Goal: Task Accomplishment & Management: Use online tool/utility

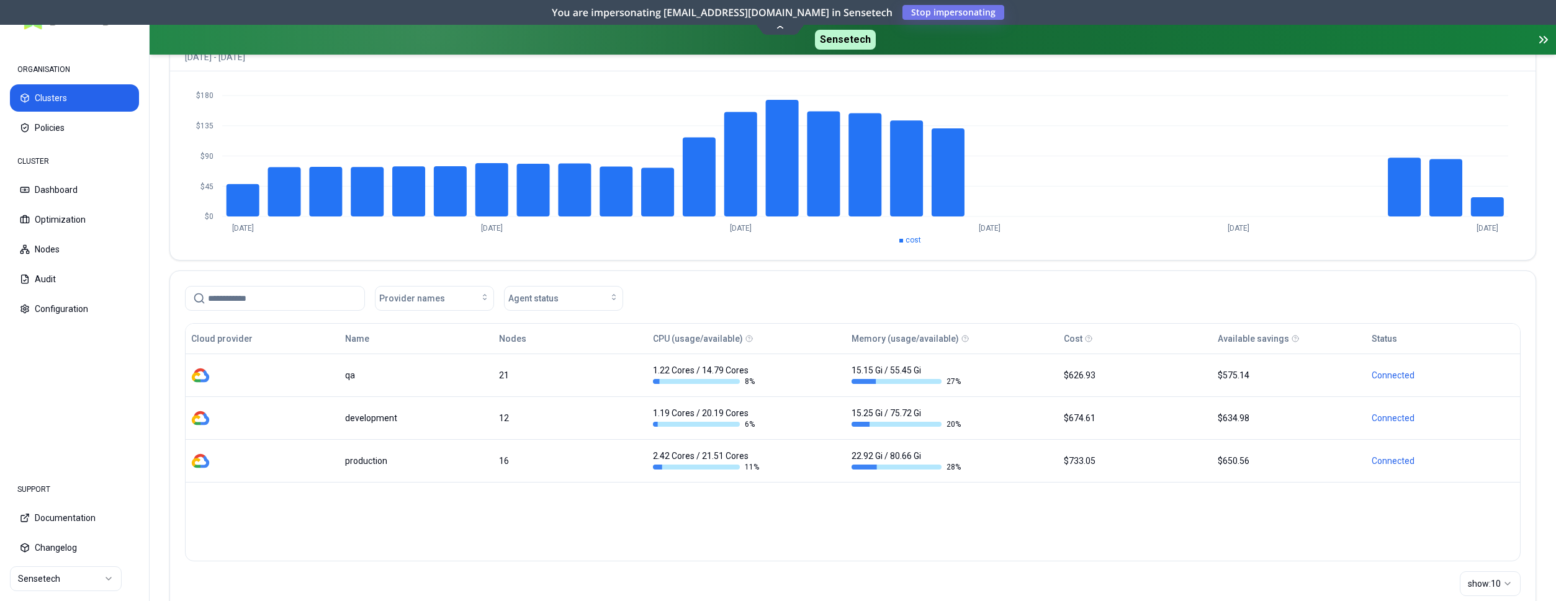
scroll to position [127, 0]
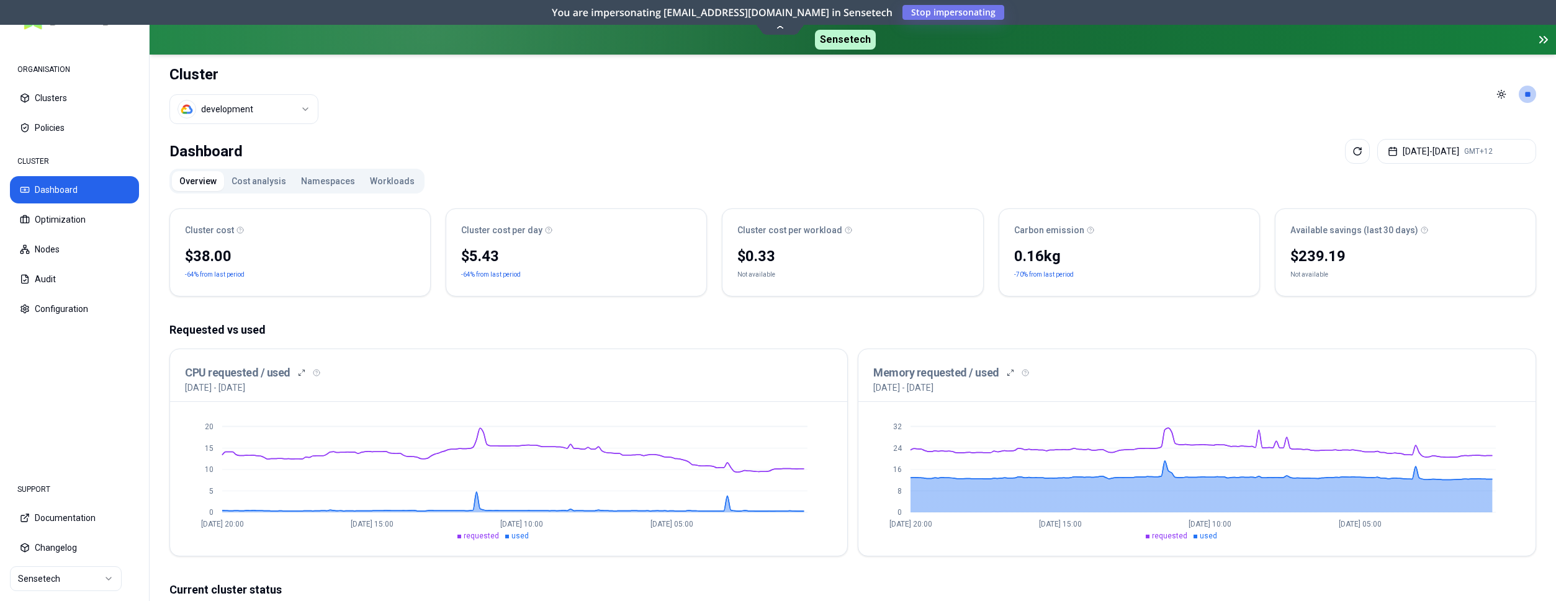
click at [261, 106] on html "ORGANISATION Clusters Policies CLUSTER Dashboard Optimization Nodes Audit Confi…" at bounding box center [778, 300] width 1556 height 601
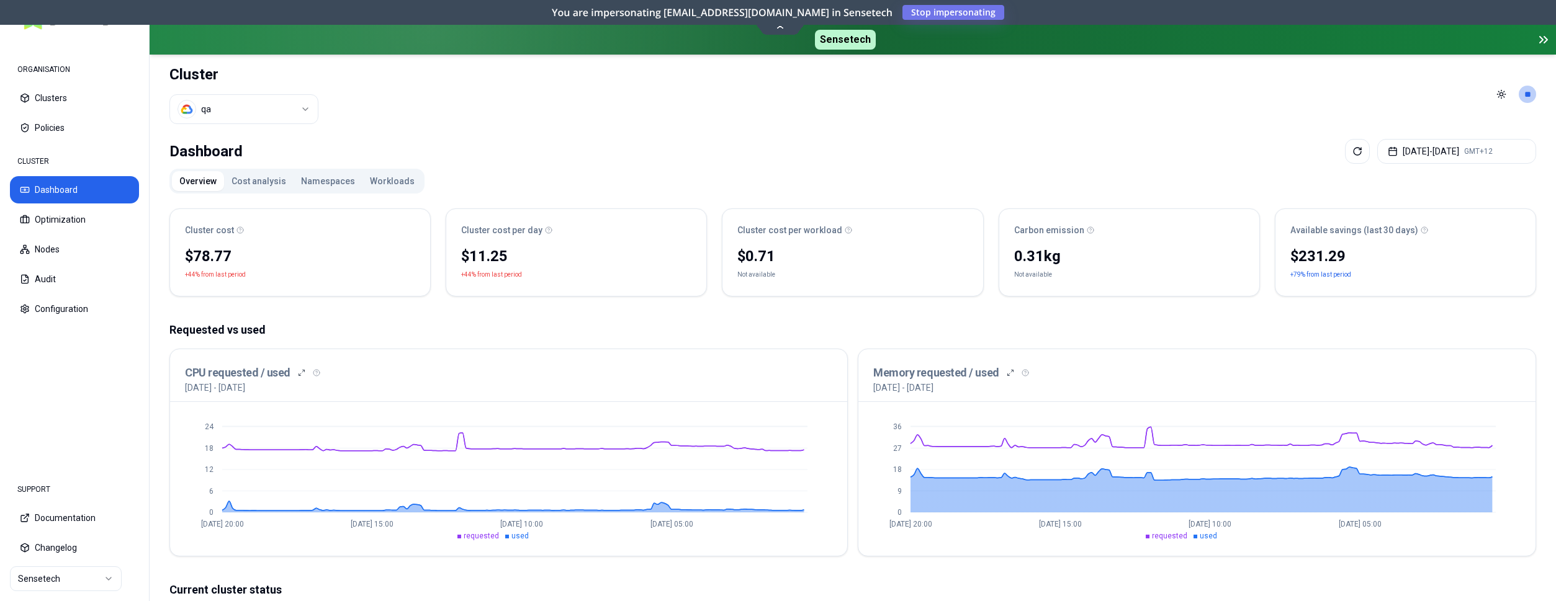
click at [209, 124] on div "Cluster qa" at bounding box center [243, 94] width 149 height 79
click at [220, 105] on html "ORGANISATION Clusters Policies CLUSTER Dashboard Optimization Nodes Audit Confi…" at bounding box center [778, 300] width 1556 height 601
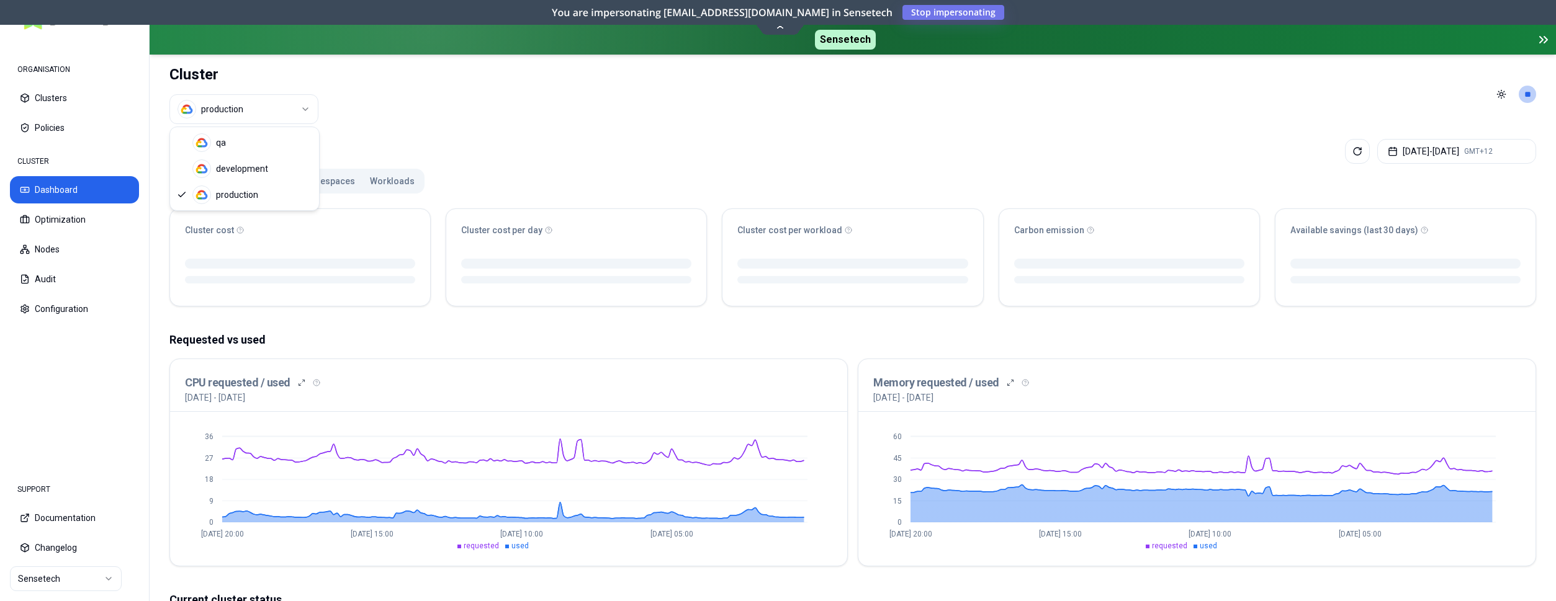
click at [300, 106] on html "ORGANISATION Clusters Policies CLUSTER Dashboard Optimization Nodes Audit Confi…" at bounding box center [778, 300] width 1556 height 601
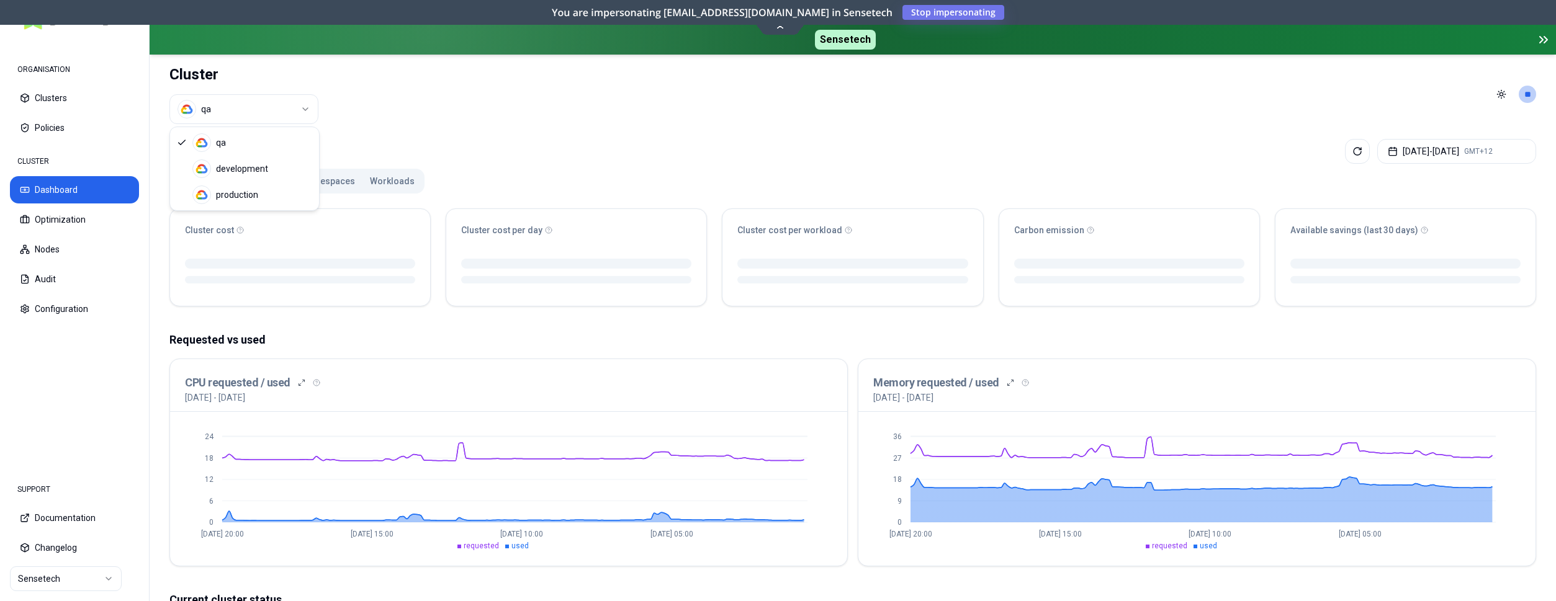
click at [303, 112] on html "ORGANISATION Clusters Policies CLUSTER Dashboard Optimization Nodes Audit Confi…" at bounding box center [778, 300] width 1556 height 601
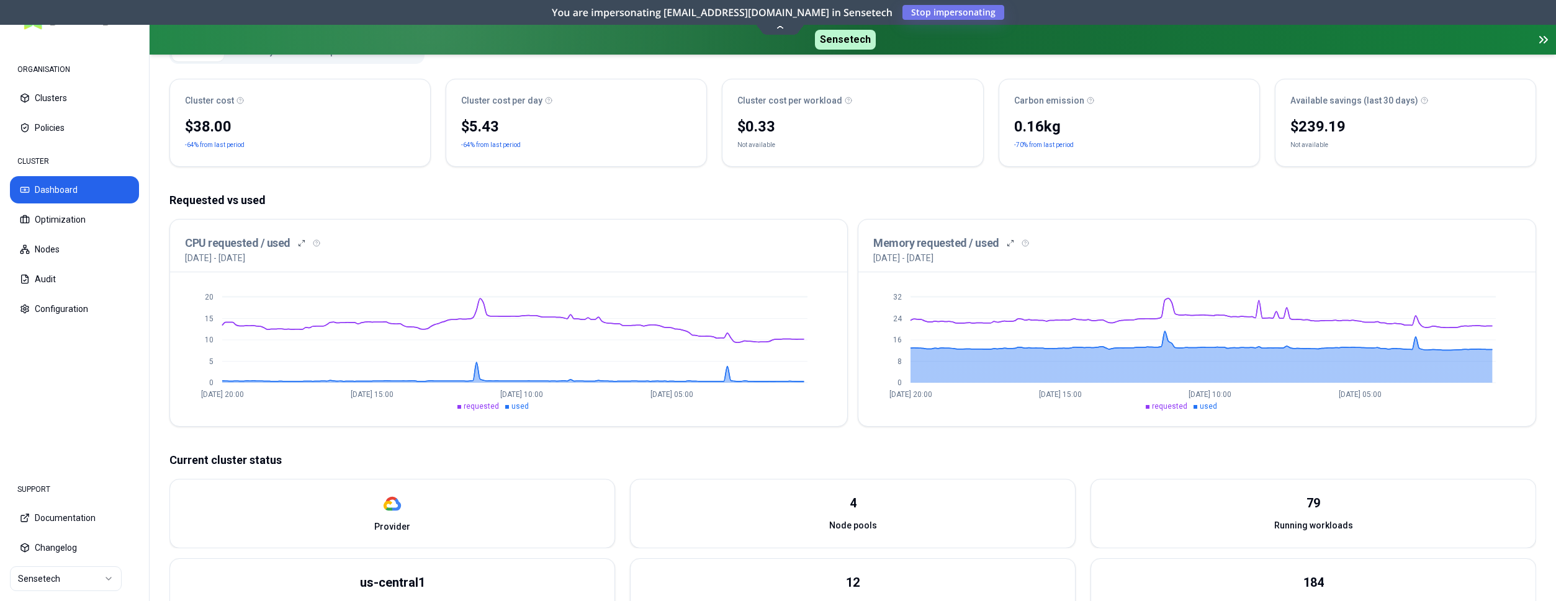
scroll to position [63, 0]
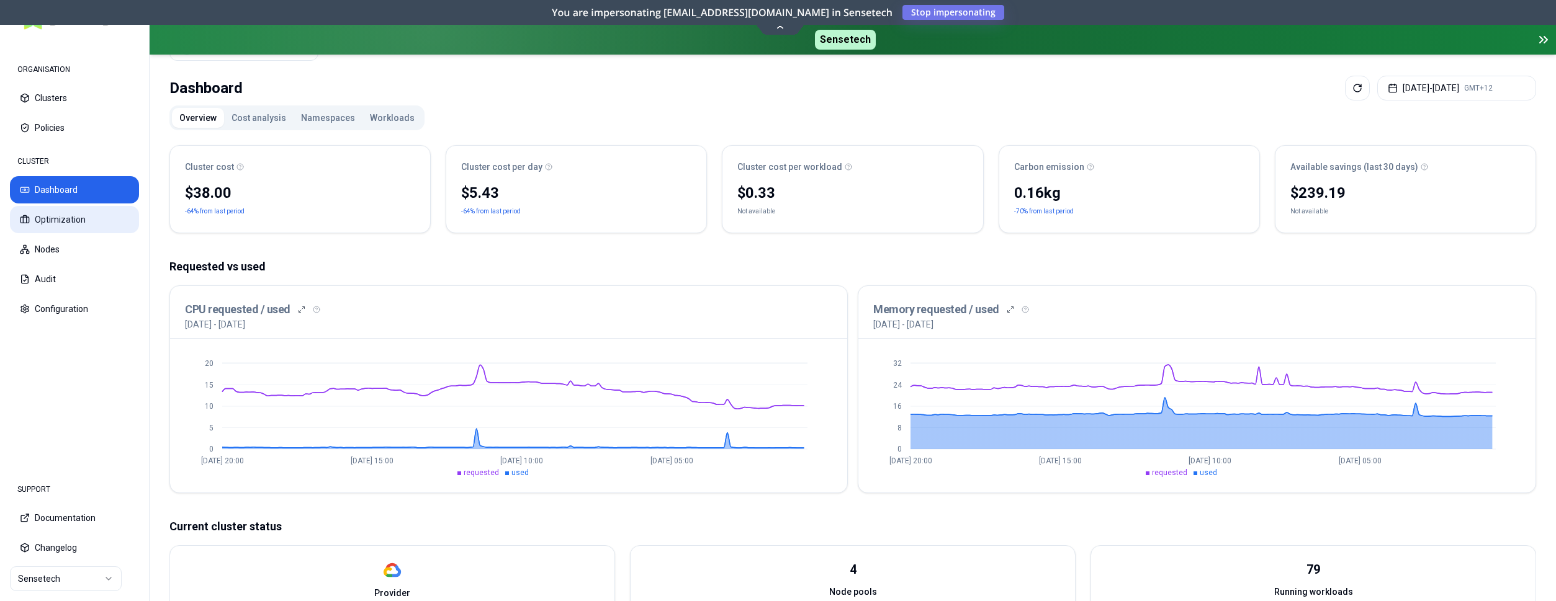
click at [84, 223] on button "Optimization" at bounding box center [74, 219] width 129 height 27
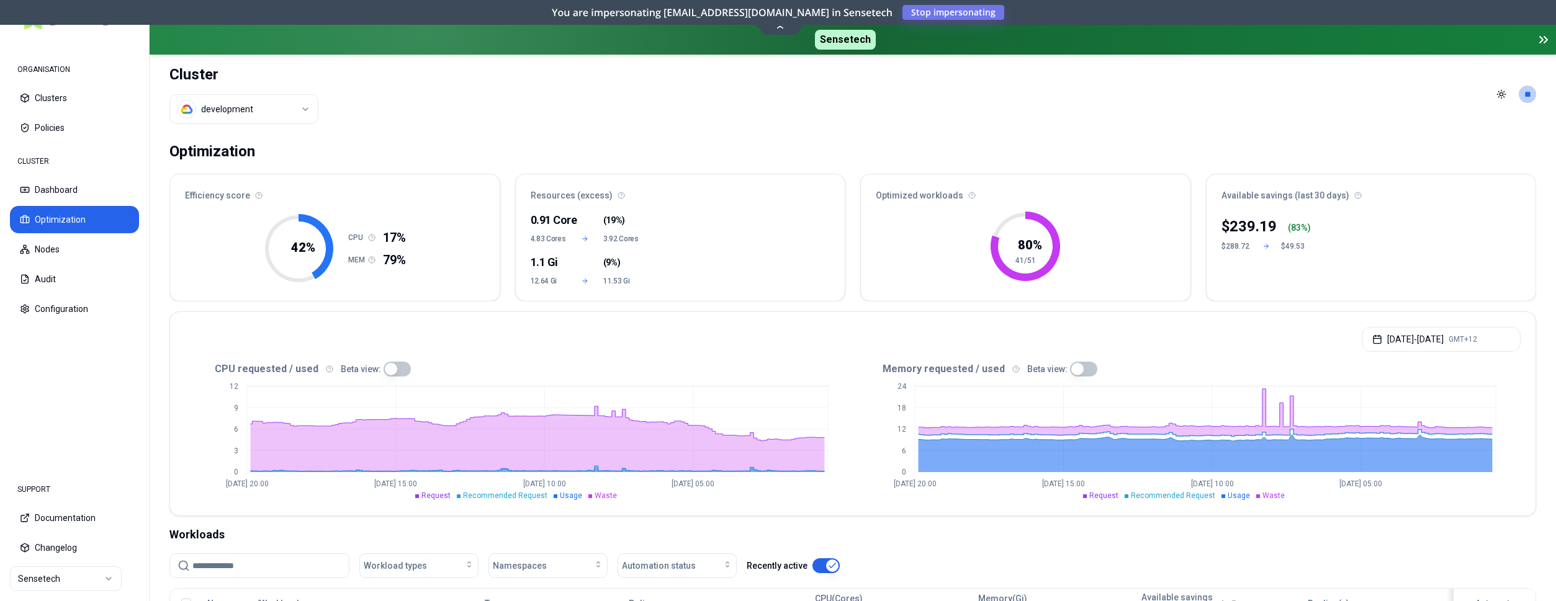
click at [222, 266] on div "42 % CPU 17% MEM 79%" at bounding box center [335, 255] width 330 height 92
click at [279, 102] on html "ORGANISATION Clusters Policies CLUSTER Dashboard Optimization Nodes Audit Confi…" at bounding box center [778, 300] width 1556 height 601
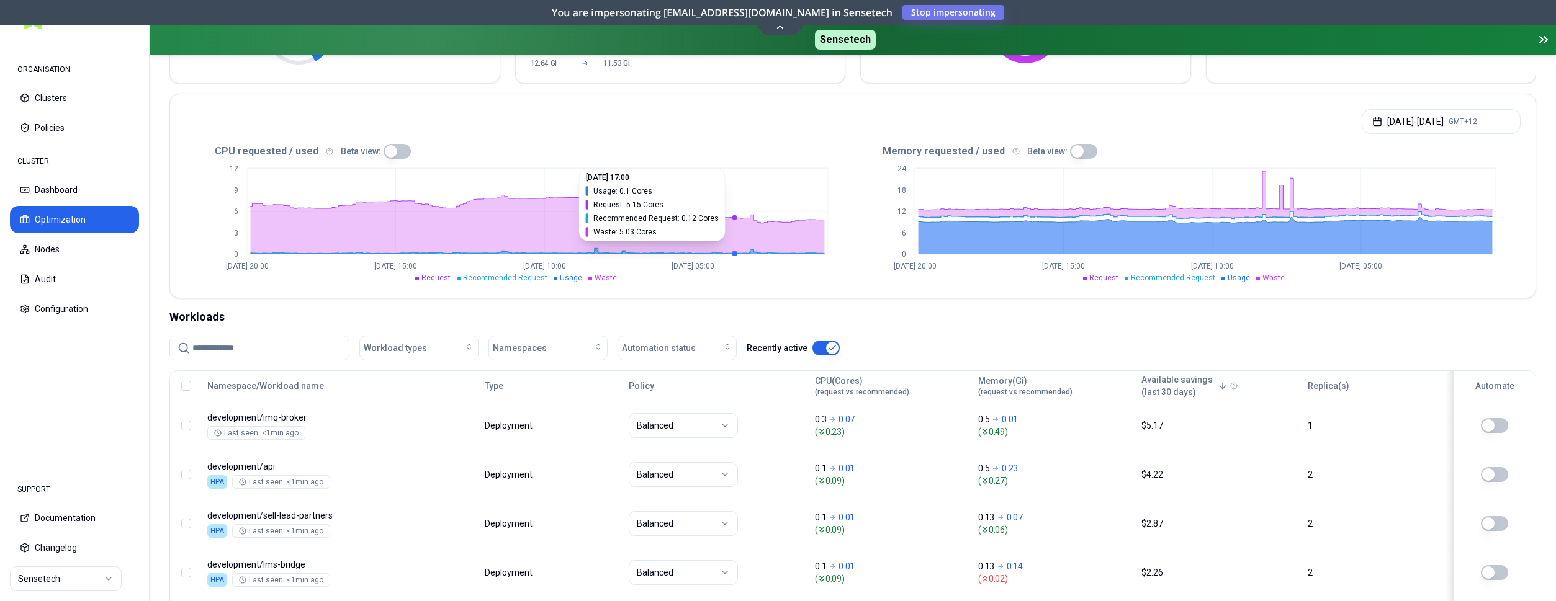
scroll to position [253, 0]
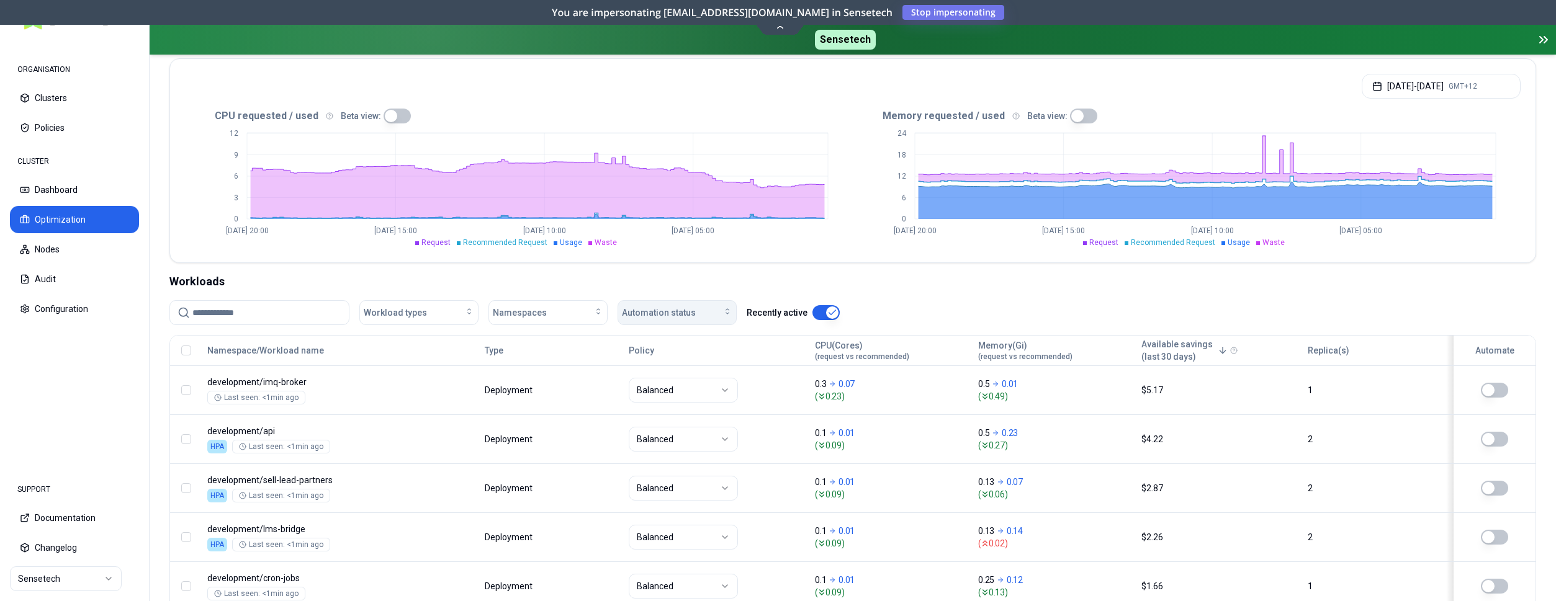
click at [711, 312] on div "Automation status" at bounding box center [677, 313] width 110 height 12
click at [693, 346] on div "on" at bounding box center [680, 341] width 118 height 20
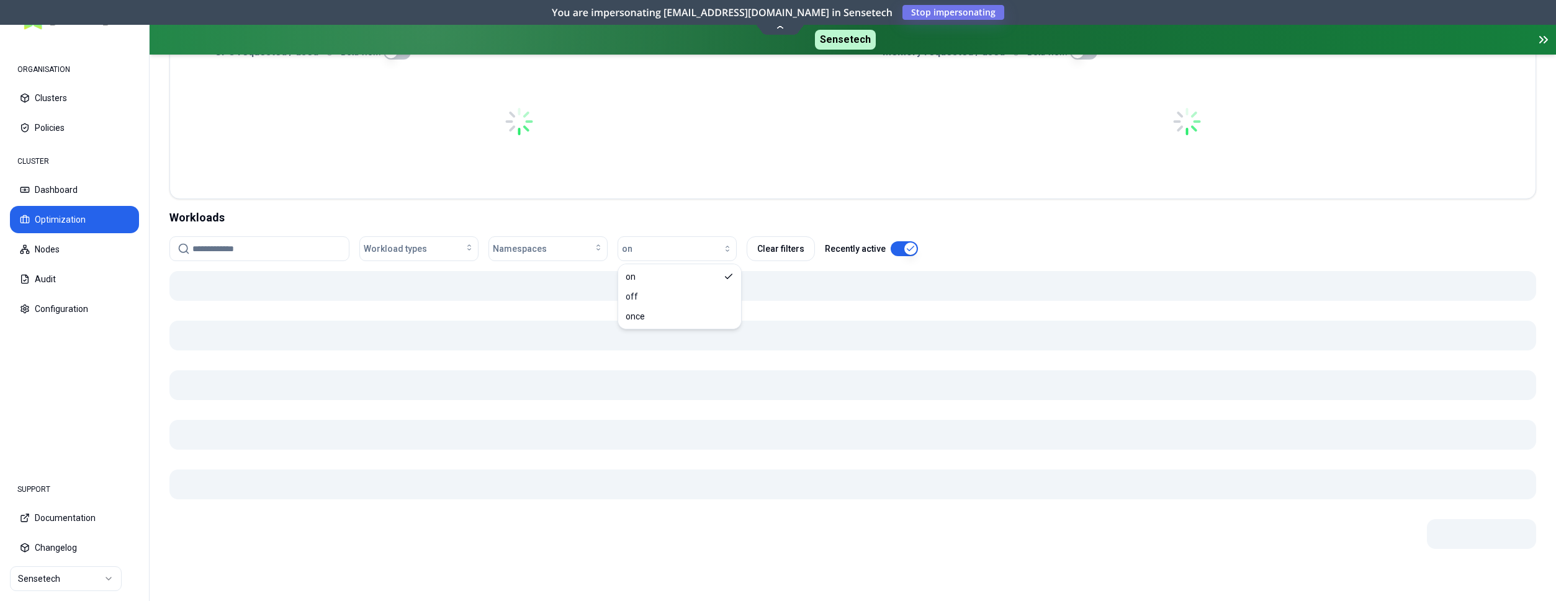
scroll to position [317, 0]
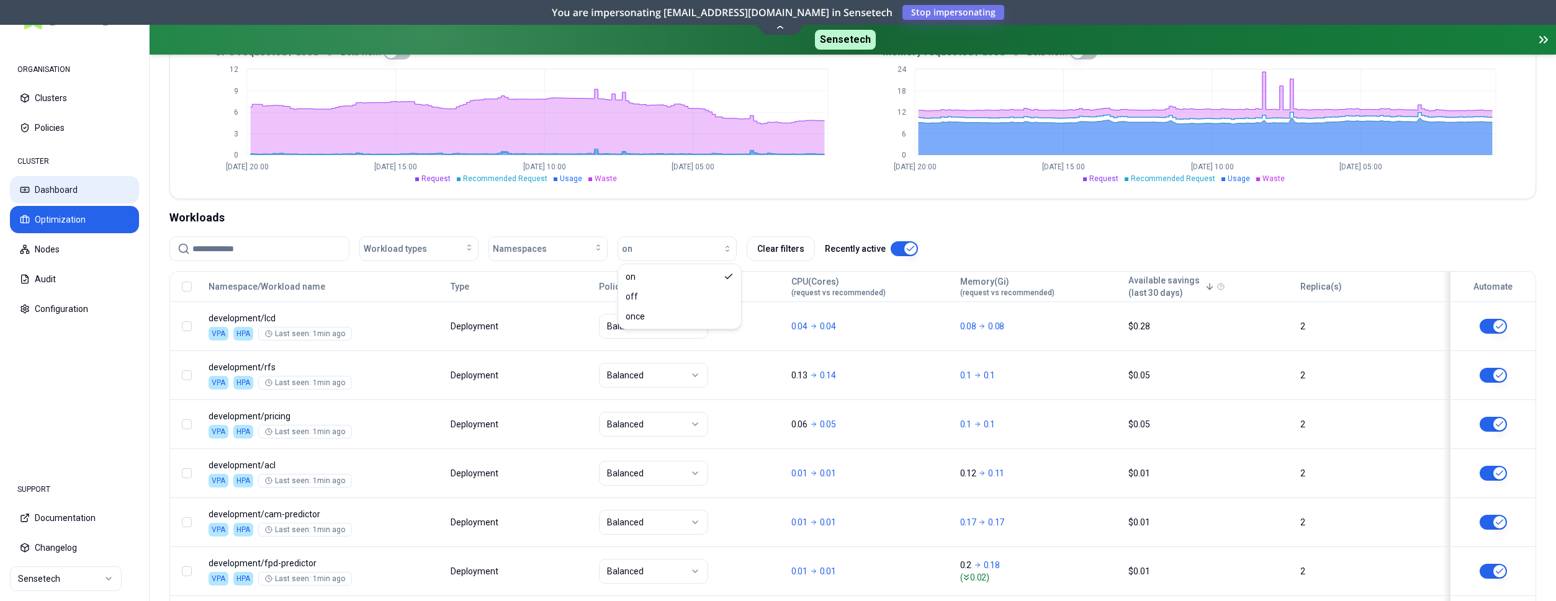
click at [70, 184] on button "Dashboard" at bounding box center [74, 189] width 129 height 27
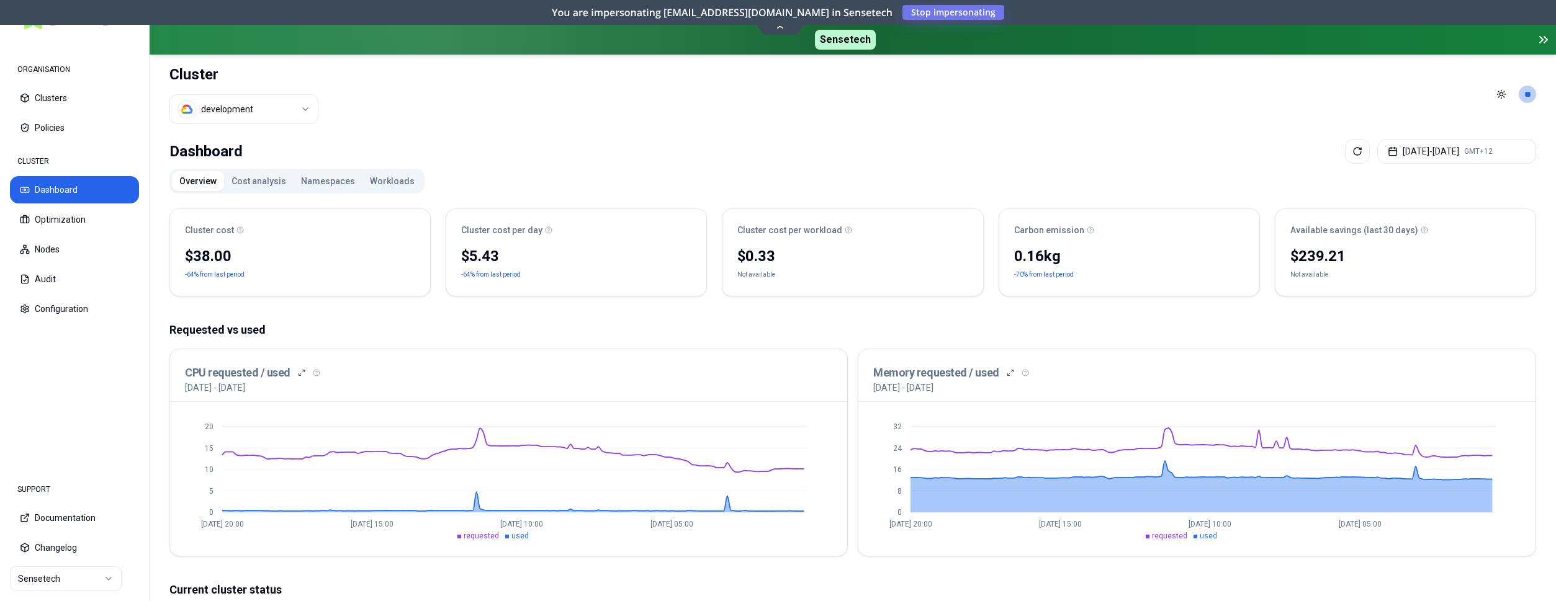
click at [302, 184] on button "Namespaces" at bounding box center [328, 181] width 69 height 20
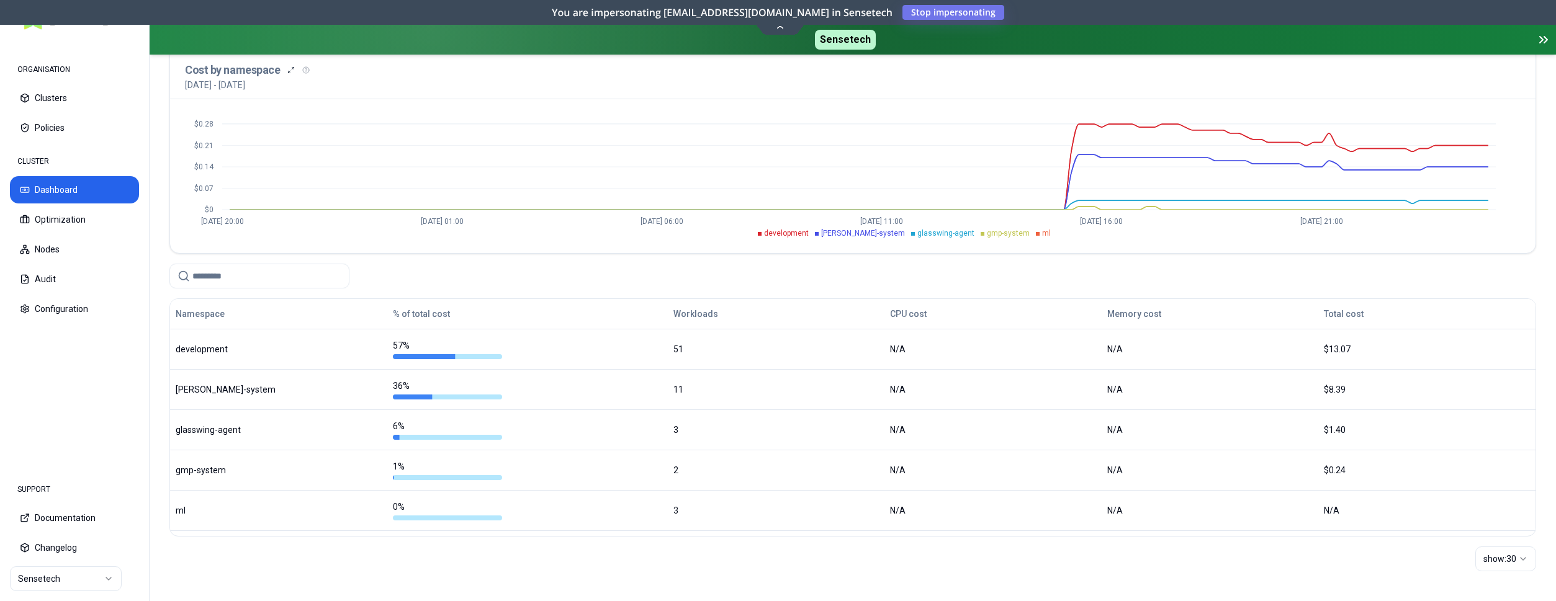
scroll to position [163, 0]
click at [83, 218] on button "Optimization" at bounding box center [74, 219] width 129 height 27
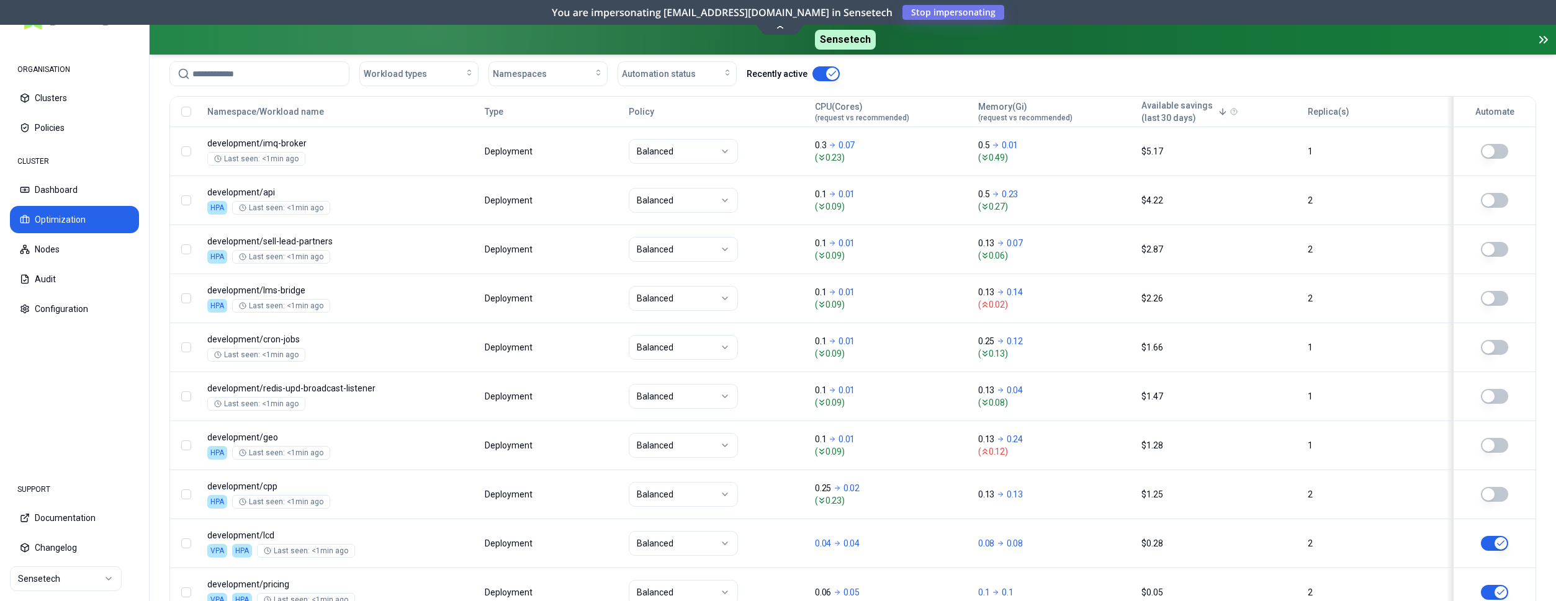
scroll to position [443, 0]
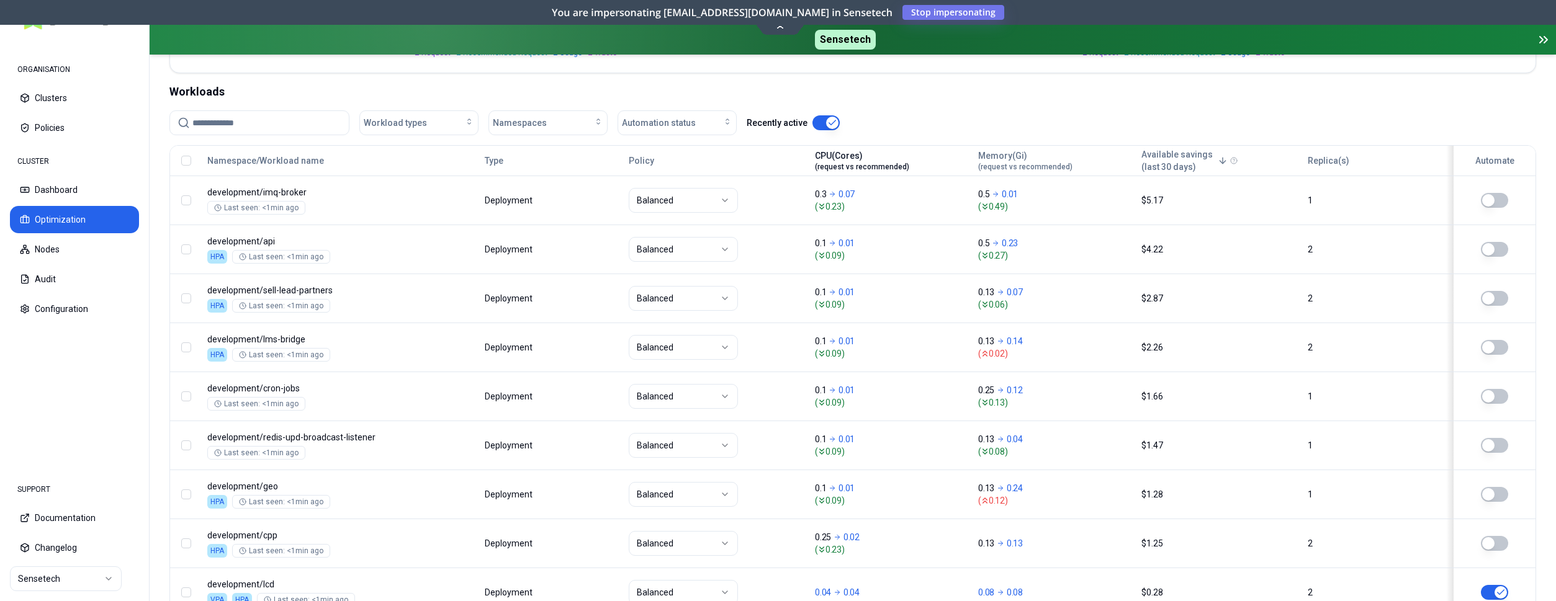
click at [873, 165] on span "(request vs recommended)" at bounding box center [862, 167] width 94 height 10
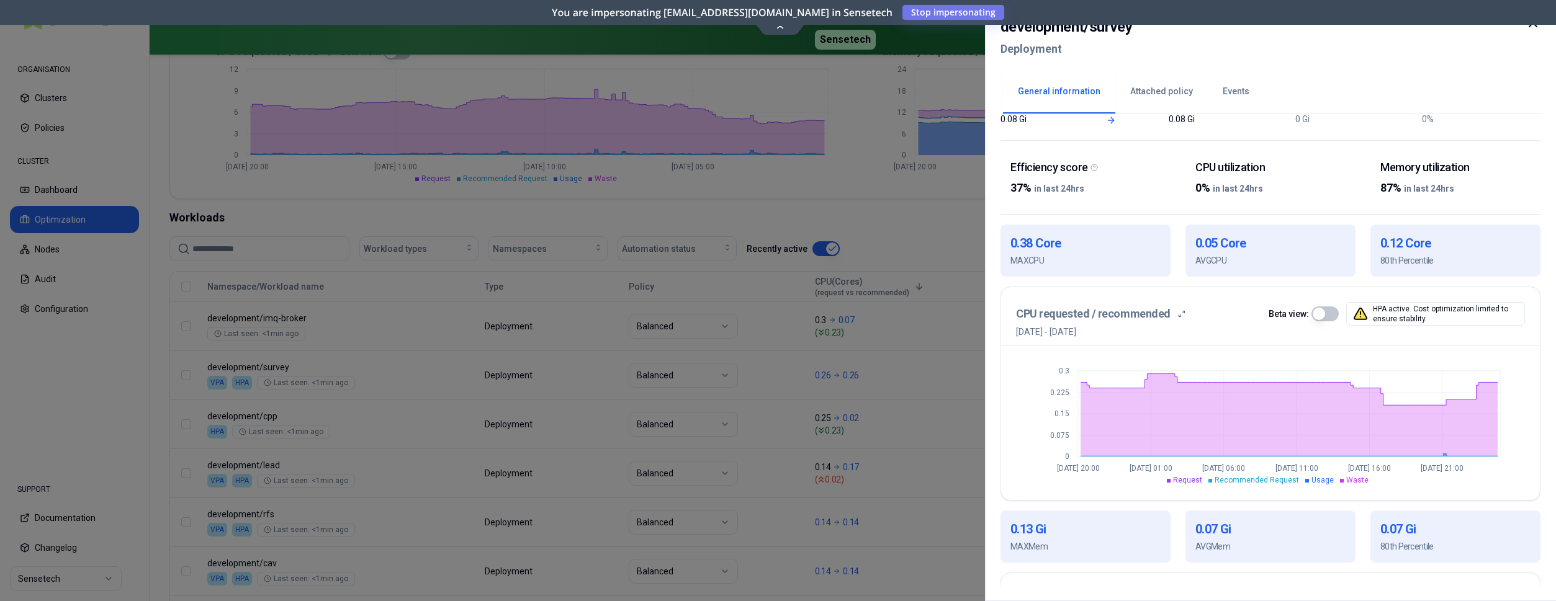
scroll to position [106, 0]
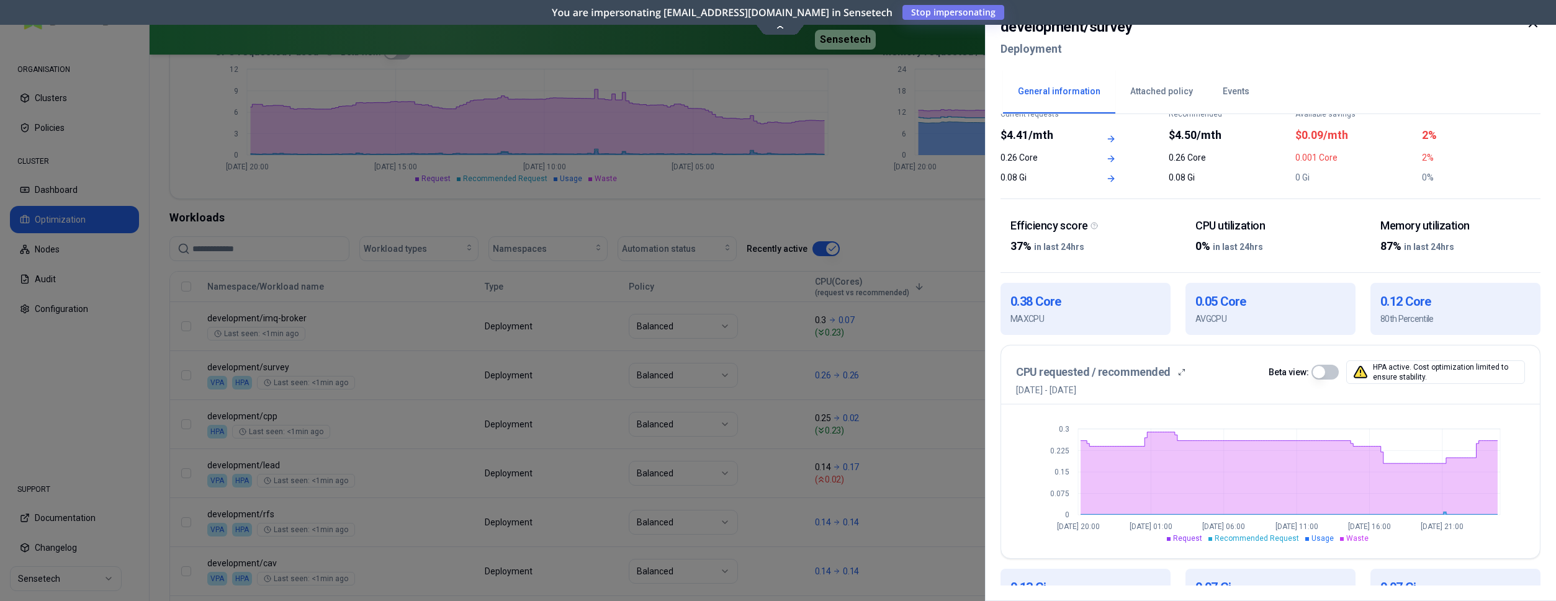
click at [1316, 368] on button "button" at bounding box center [1324, 372] width 27 height 15
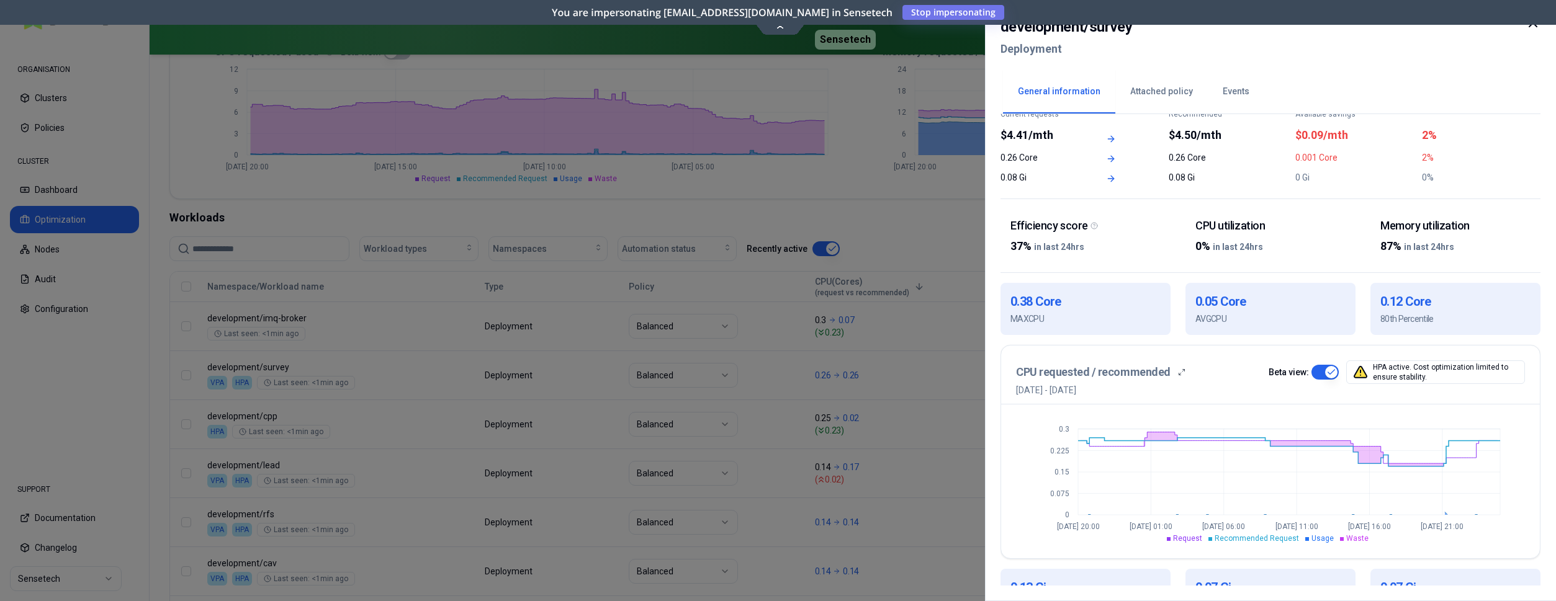
click at [1323, 374] on button "button" at bounding box center [1324, 372] width 27 height 15
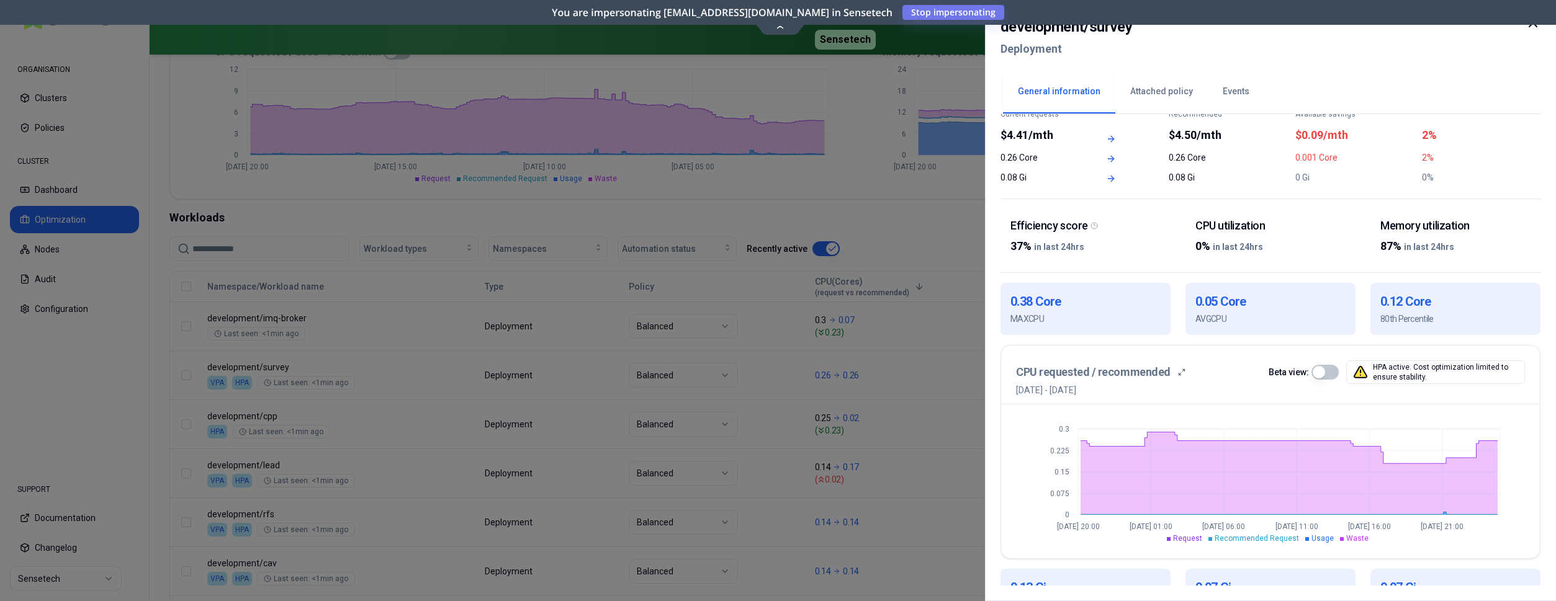
click at [1318, 374] on button "button" at bounding box center [1324, 372] width 27 height 15
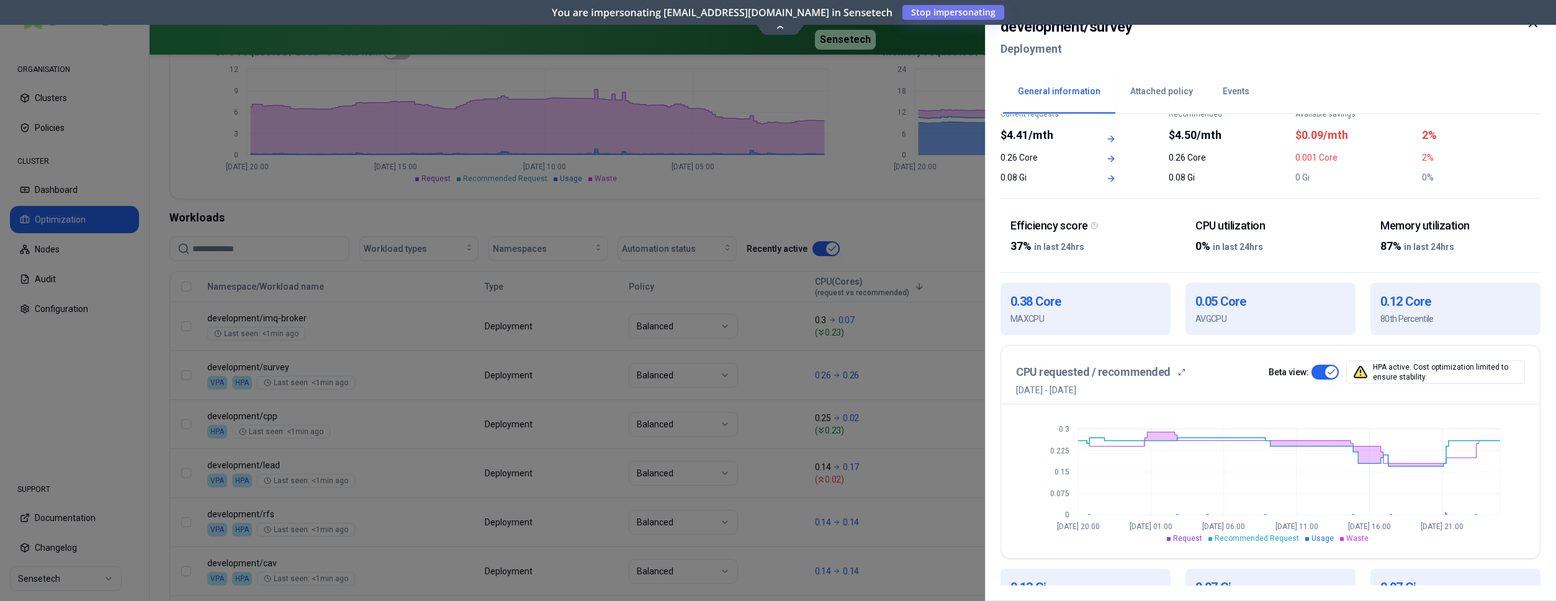
click at [1329, 371] on button "button" at bounding box center [1324, 372] width 27 height 15
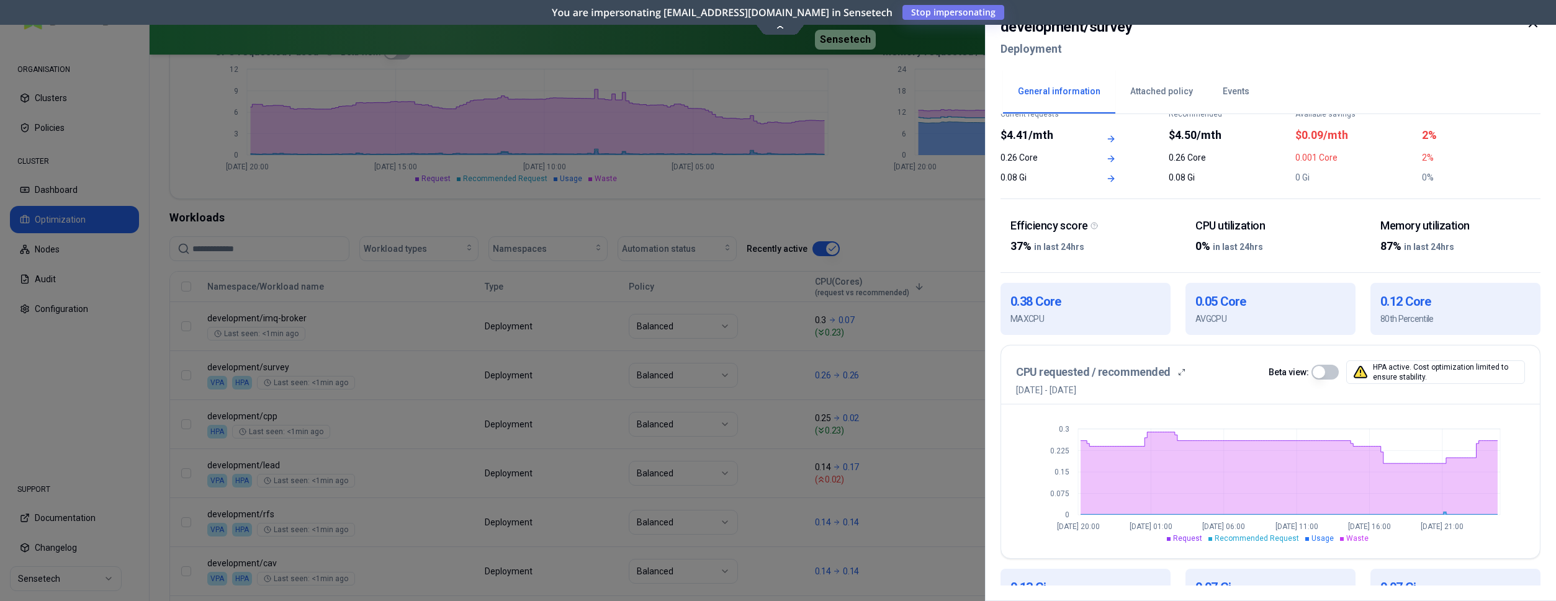
click at [1438, 68] on div "General information Attached policy Events" at bounding box center [1270, 91] width 540 height 47
click at [1532, 26] on icon at bounding box center [1533, 23] width 15 height 15
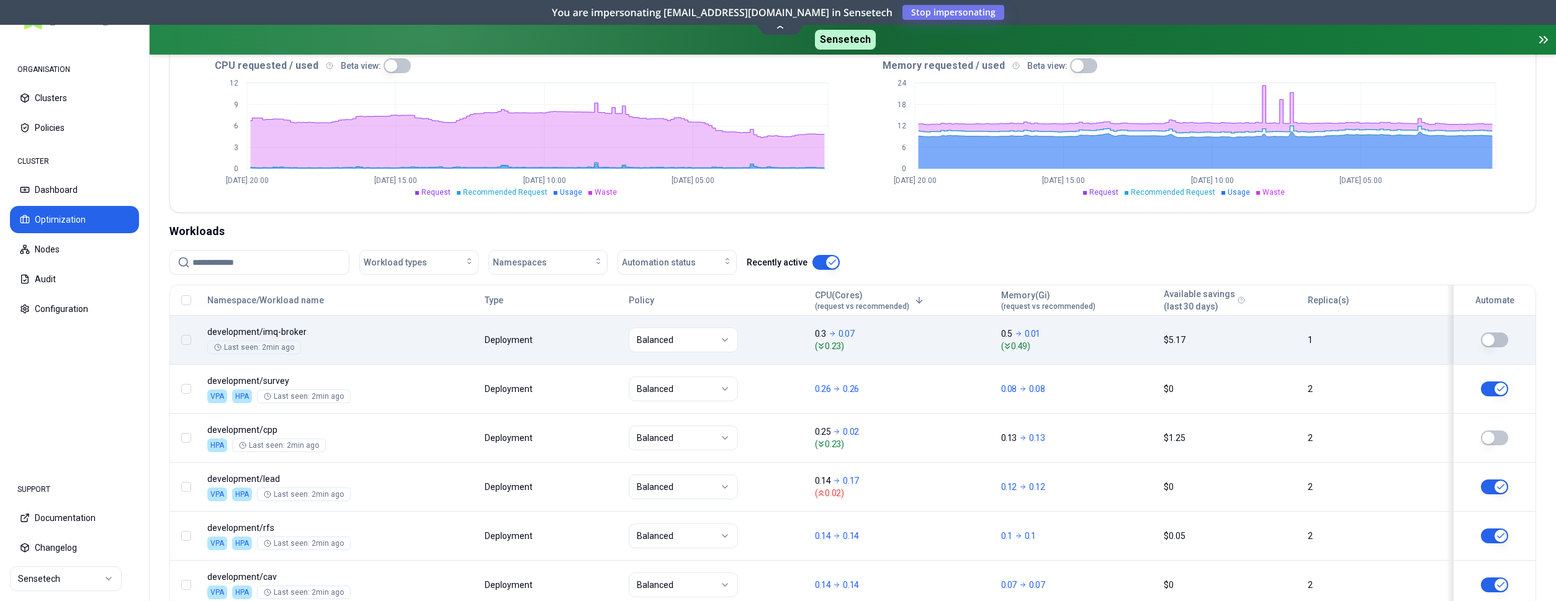
scroll to position [317, 0]
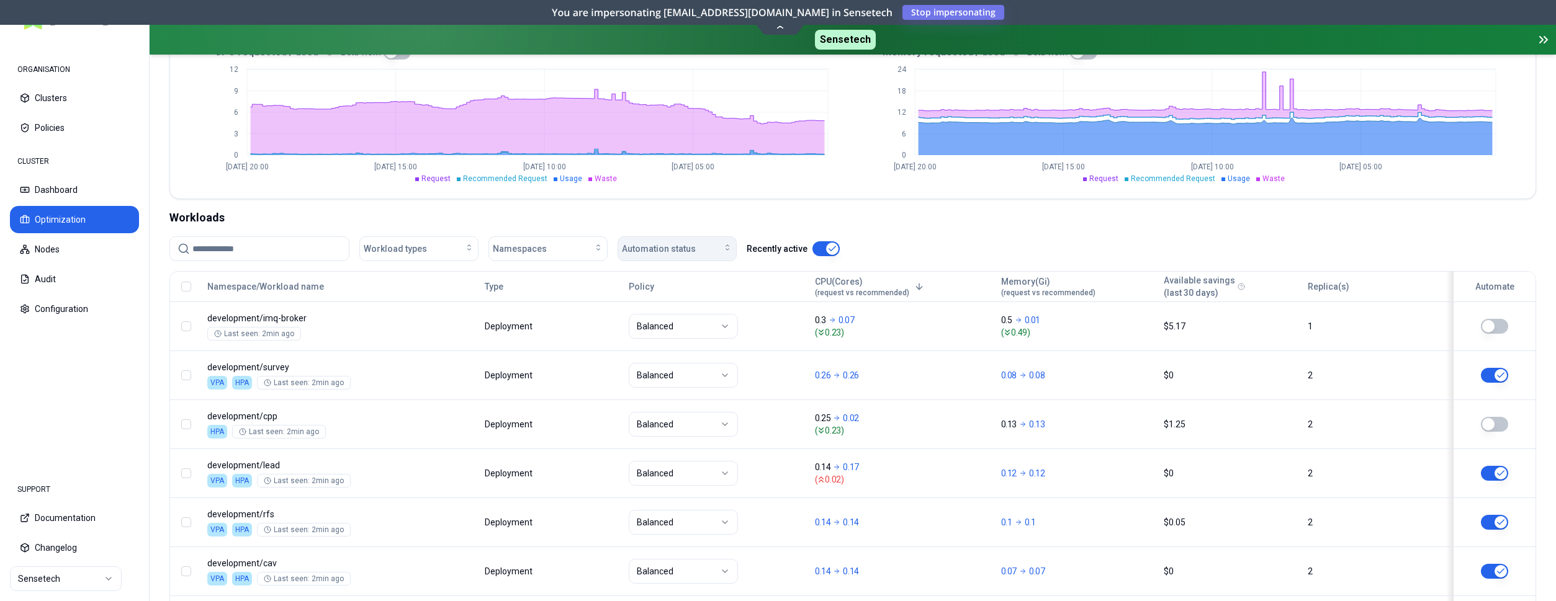
click at [726, 245] on icon "button" at bounding box center [727, 248] width 10 height 10
click at [682, 277] on div "on" at bounding box center [680, 277] width 118 height 20
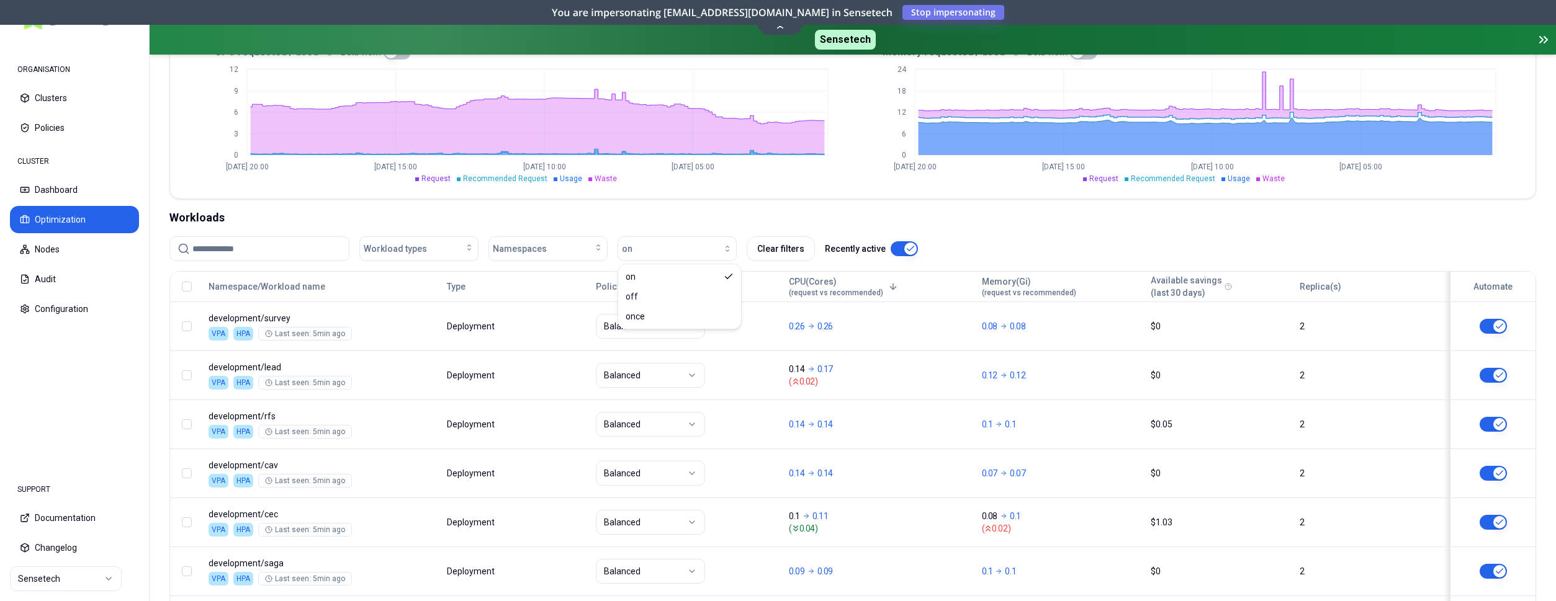
click at [490, 282] on div "Type" at bounding box center [516, 286] width 138 height 25
click at [303, 281] on button "Namespace/Workload name" at bounding box center [267, 286] width 117 height 25
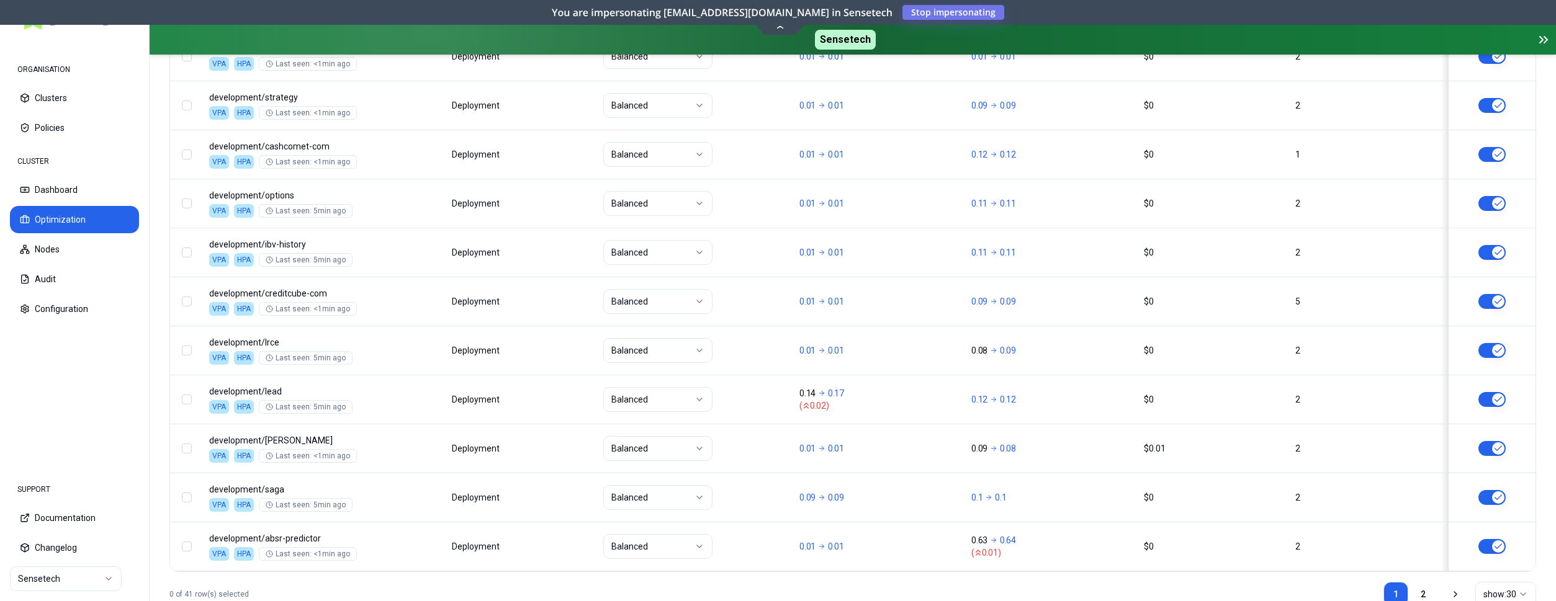
scroll to position [1554, 0]
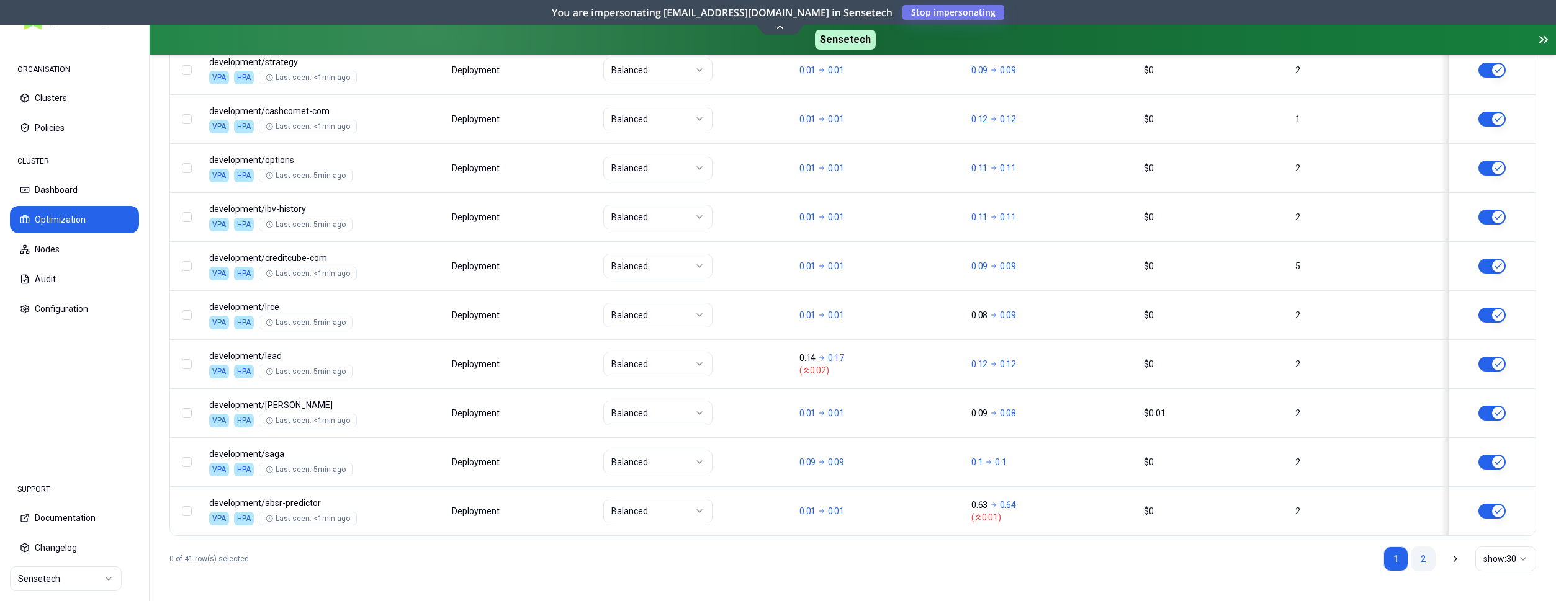
click at [1425, 554] on link "2" at bounding box center [1423, 559] width 25 height 25
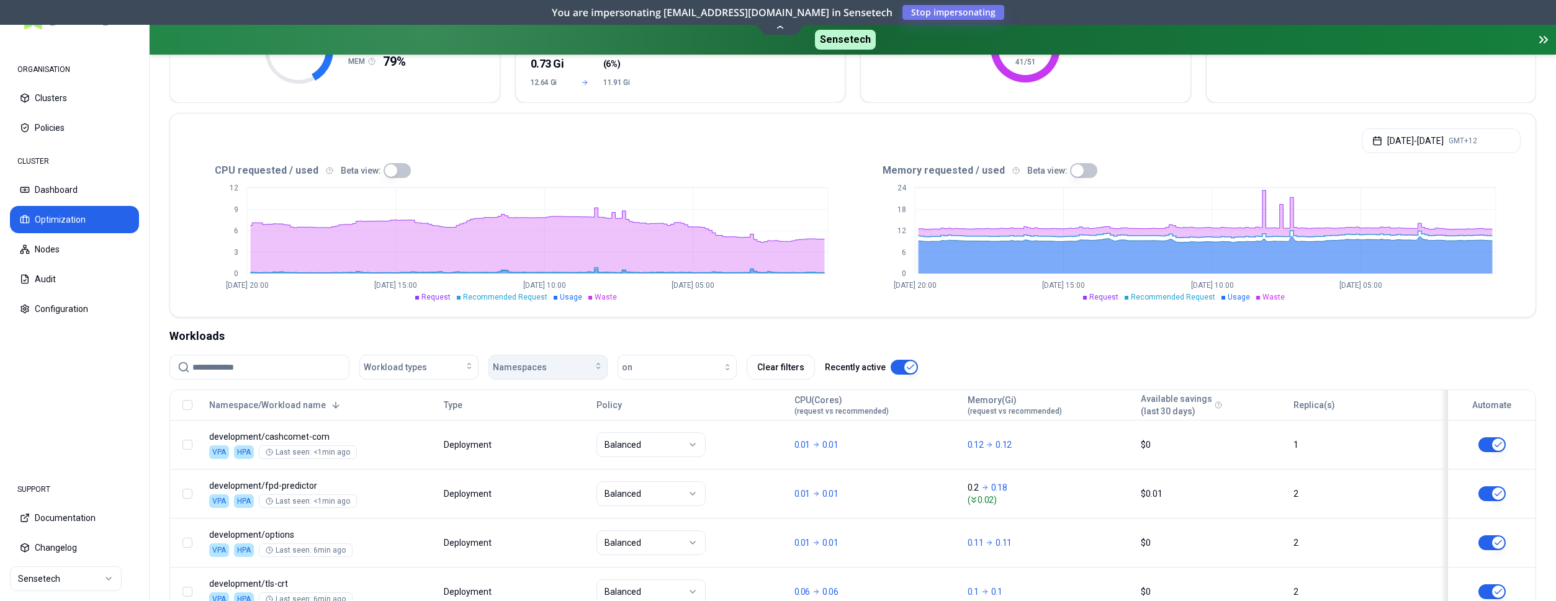
scroll to position [190, 0]
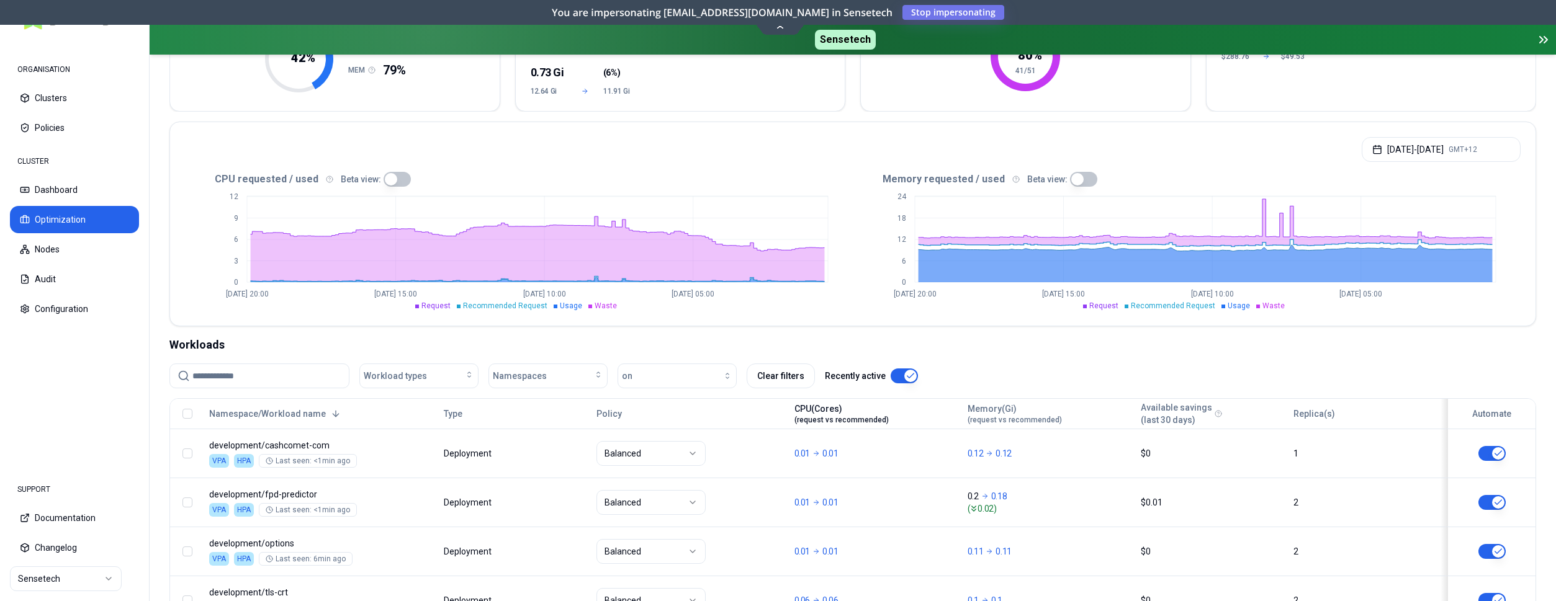
click at [881, 420] on span "(request vs recommended)" at bounding box center [841, 420] width 94 height 10
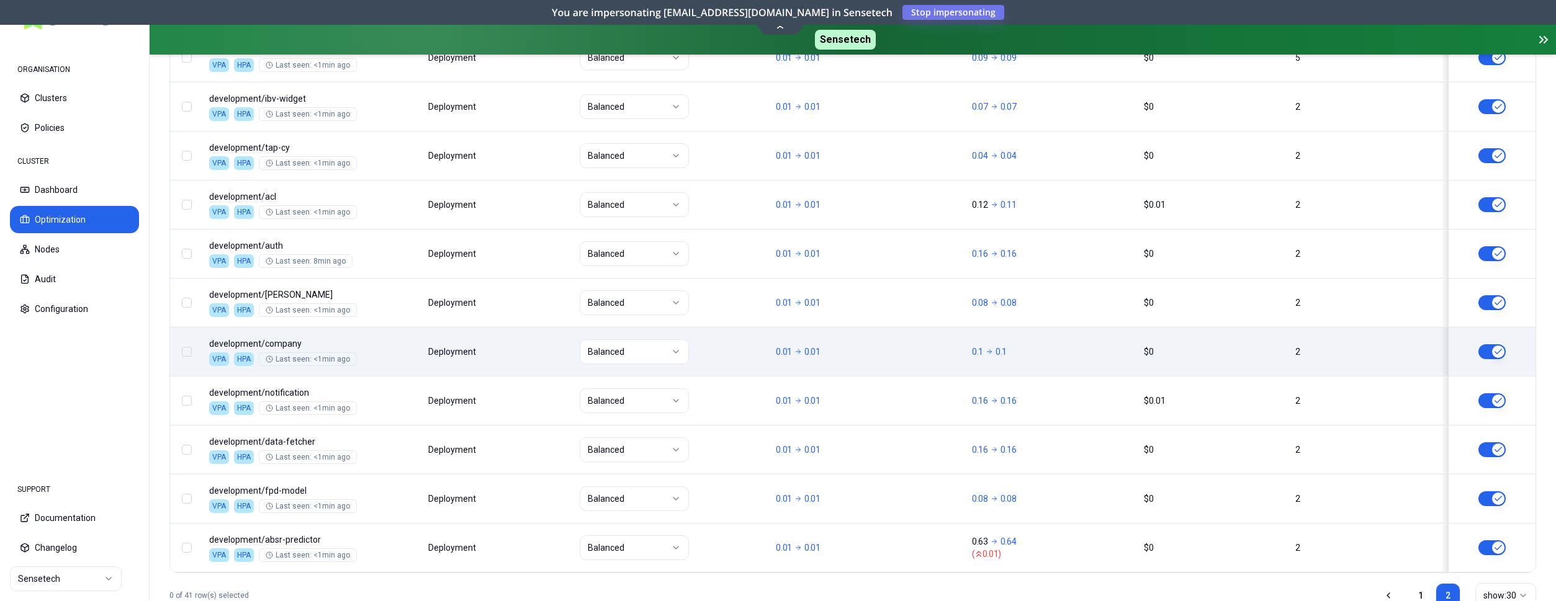
scroll to position [623, 0]
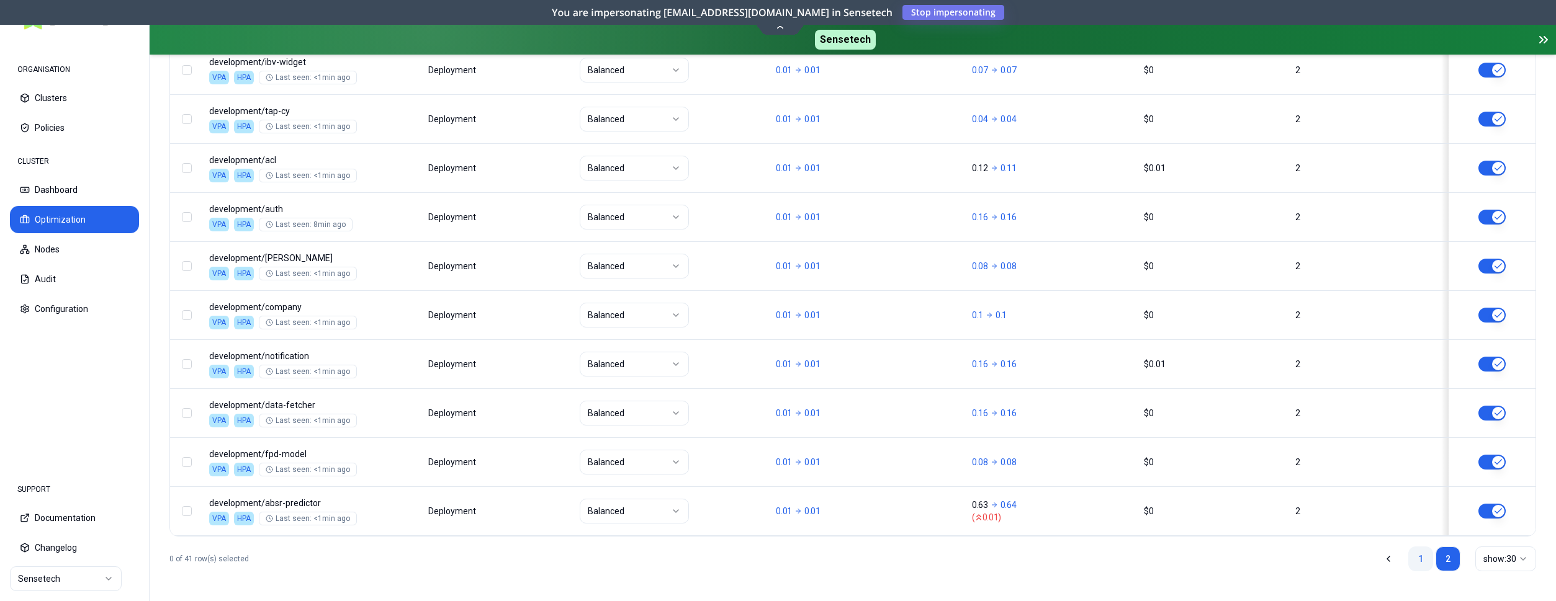
click at [1422, 557] on link "1" at bounding box center [1420, 559] width 25 height 25
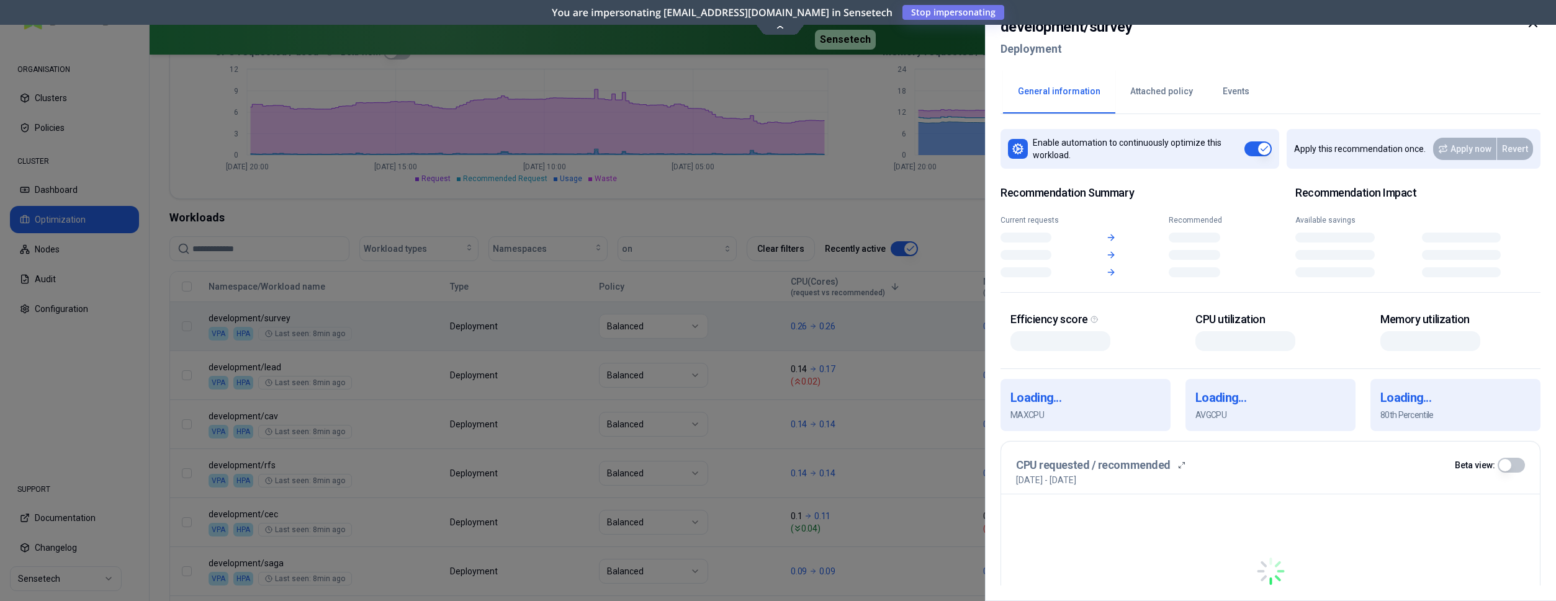
scroll to position [317, 0]
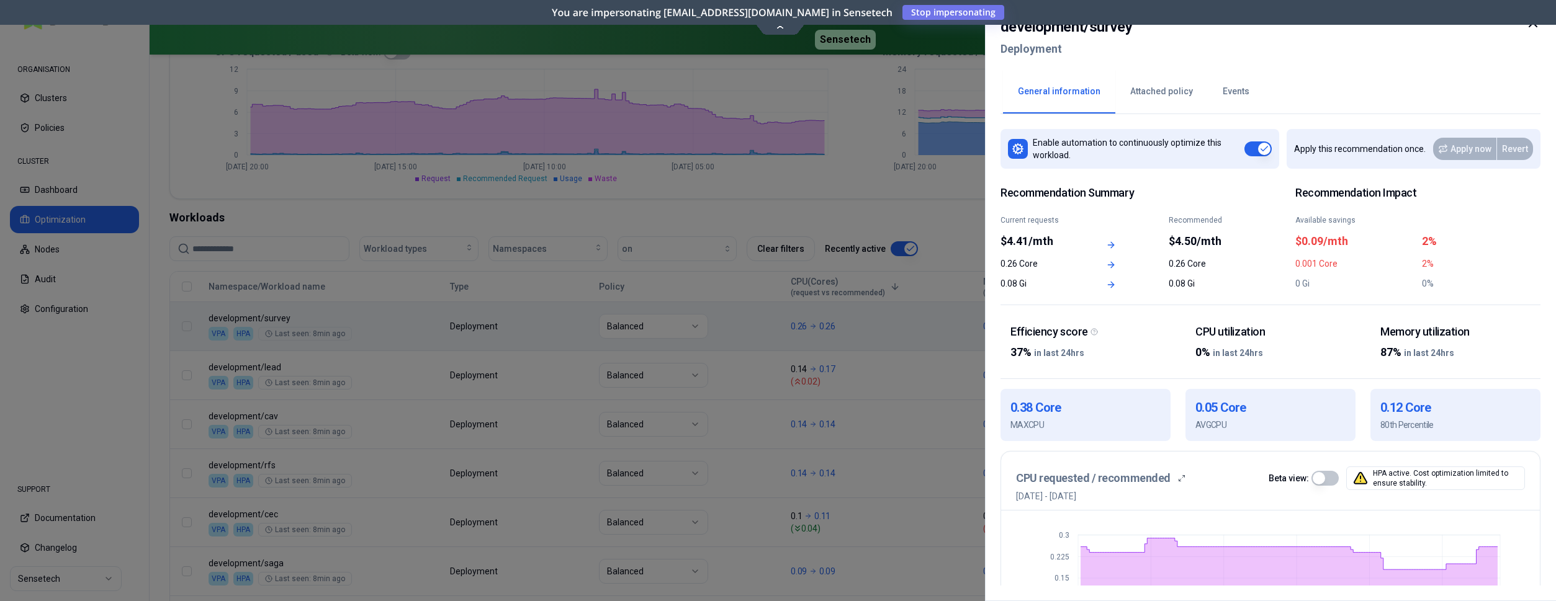
click at [1254, 488] on div "CPU requested / recommended Beta view: HPA active. Cost optimization limited to…" at bounding box center [1270, 479] width 509 height 24
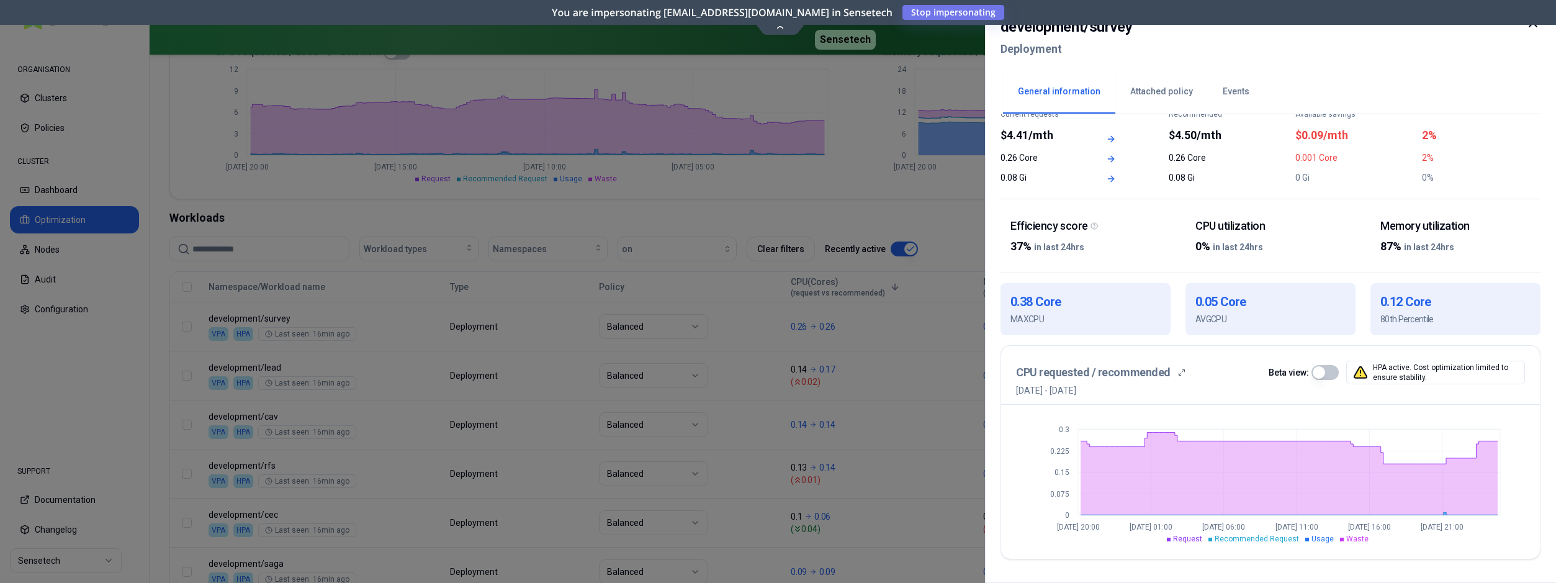
scroll to position [317, 0]
